Goal: Transaction & Acquisition: Purchase product/service

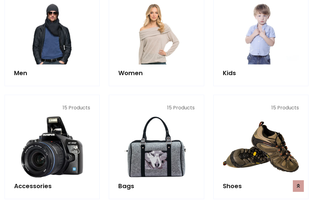
scroll to position [444, 0]
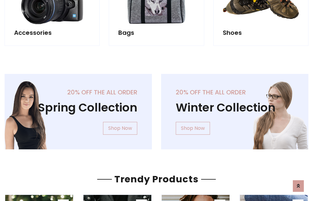
click at [157, 109] on div "20% off the all order Winter Collection Shop Now" at bounding box center [235, 116] width 157 height 85
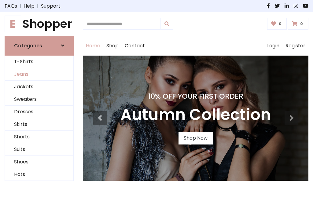
click at [39, 74] on link "Jeans" at bounding box center [39, 74] width 69 height 13
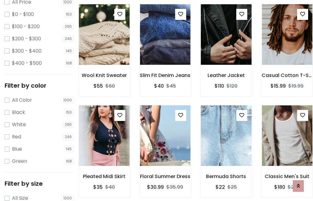
scroll to position [193, 0]
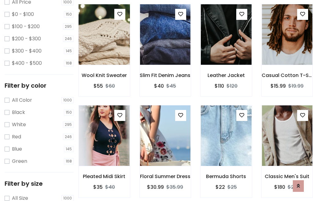
click at [104, 48] on img at bounding box center [104, 34] width 61 height 147
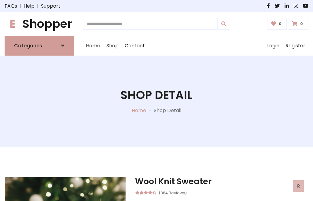
scroll to position [66, 0]
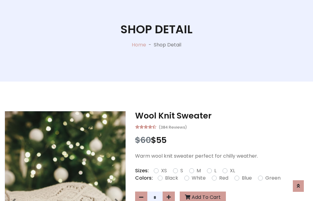
click at [223, 178] on label "Red" at bounding box center [223, 178] width 9 height 7
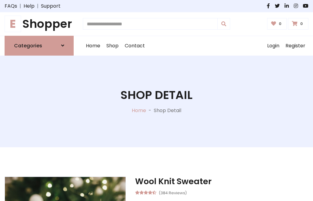
click at [157, 101] on h1 "Shop Detail" at bounding box center [157, 95] width 72 height 14
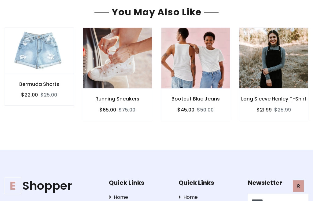
type input "******"
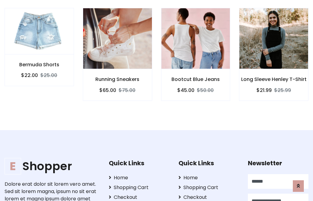
type input "**********"
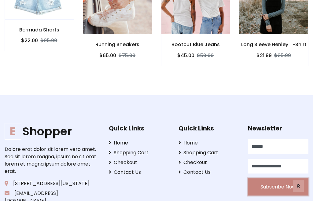
scroll to position [541, 0]
